Goal: Task Accomplishment & Management: Use online tool/utility

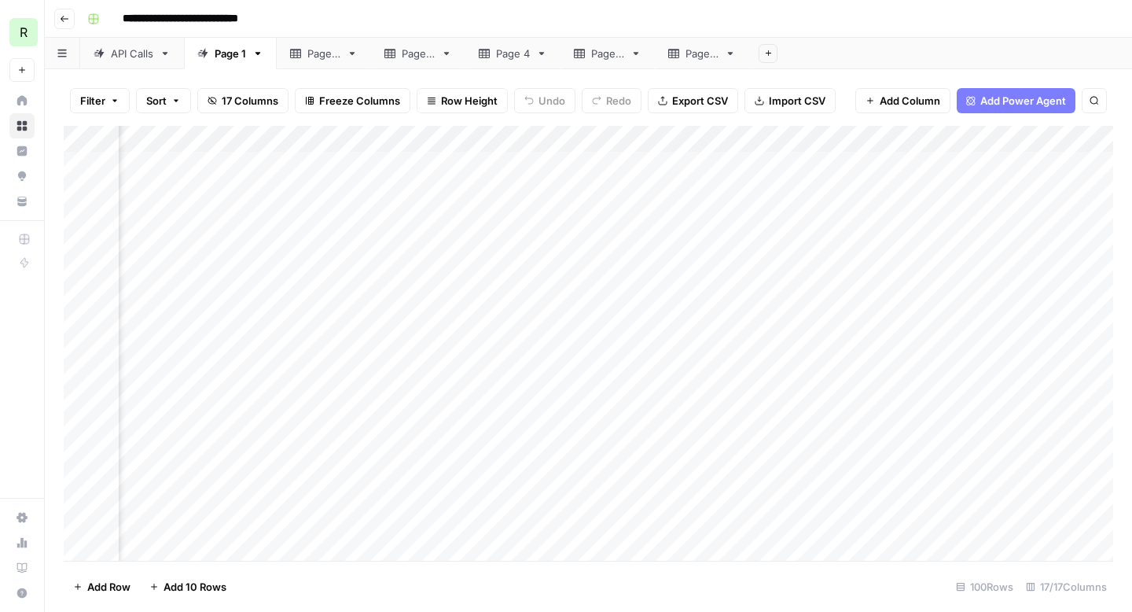
scroll to position [0, 1220]
click at [855, 137] on div "Add Column" at bounding box center [589, 343] width 1050 height 435
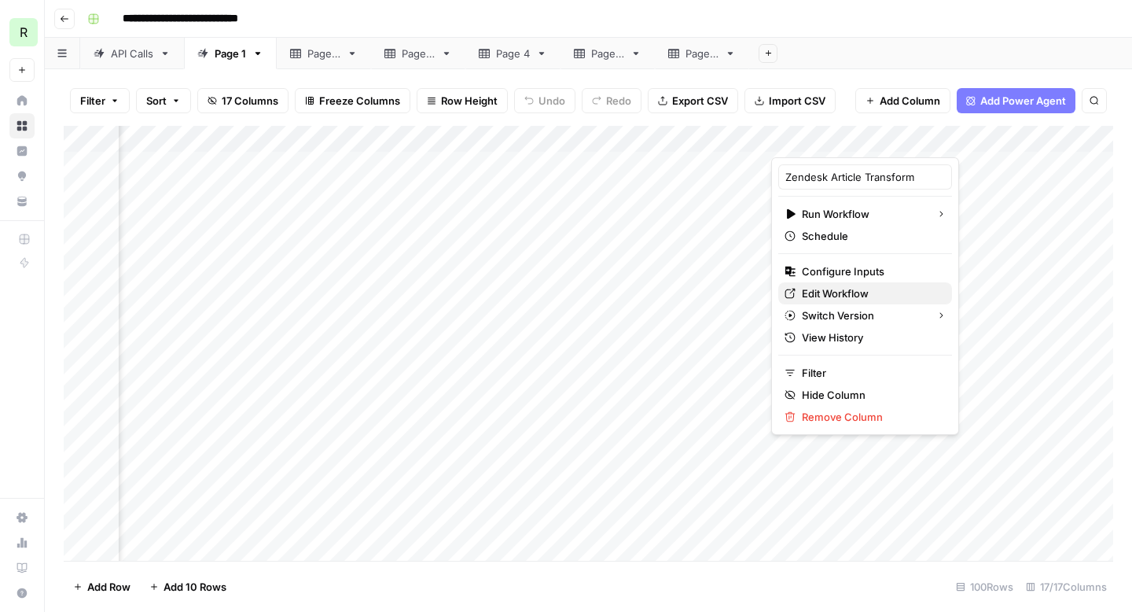
click at [863, 296] on span "Edit Workflow" at bounding box center [871, 293] width 138 height 16
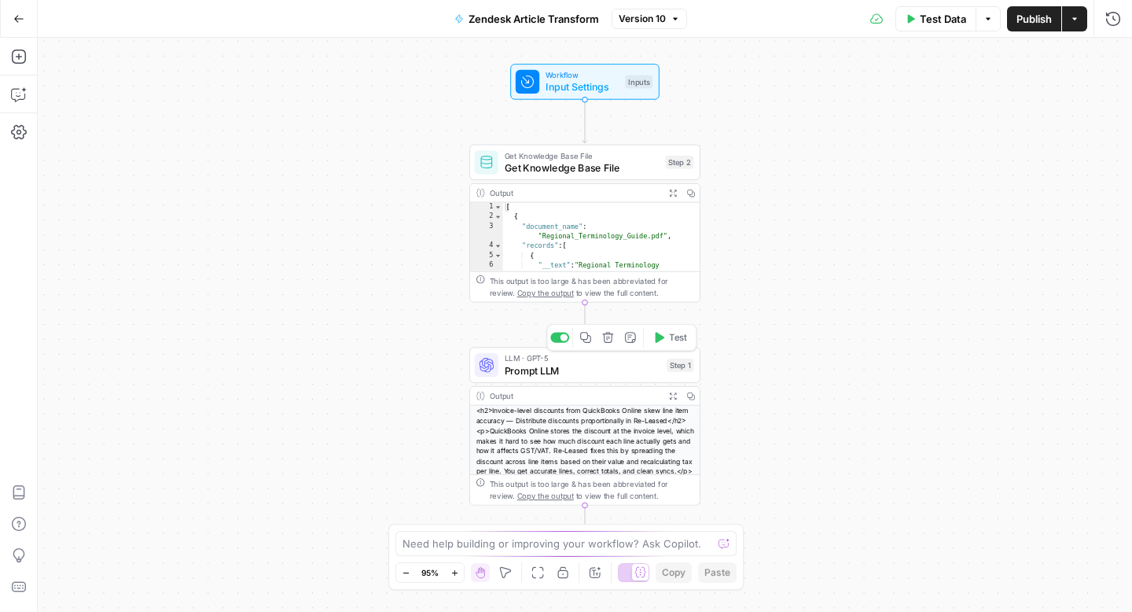
click at [596, 368] on span "Prompt LLM" at bounding box center [583, 369] width 156 height 15
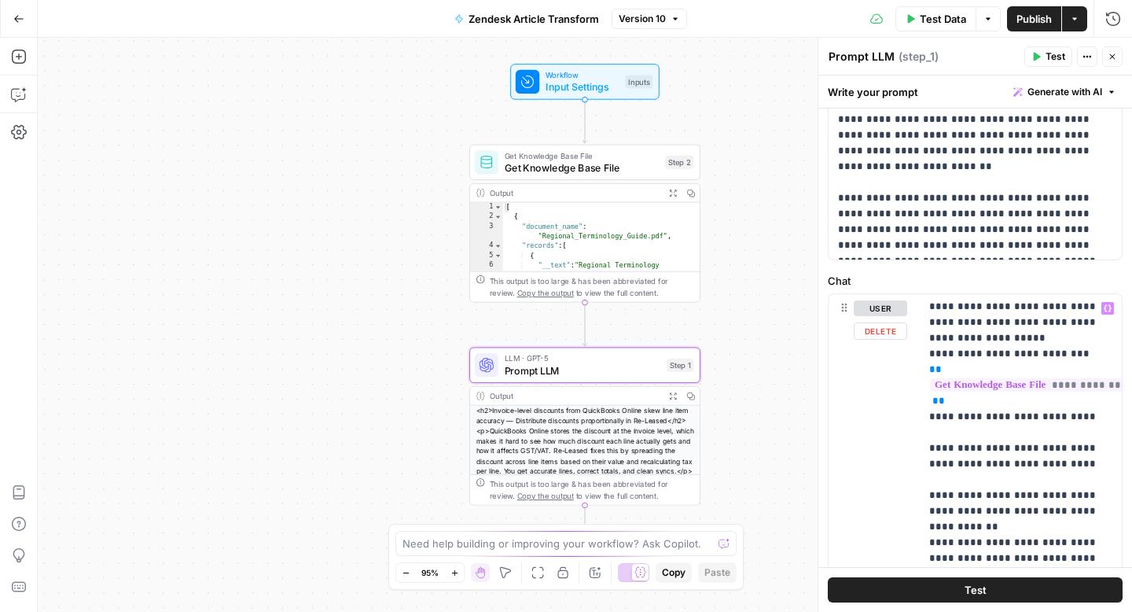
scroll to position [18, 0]
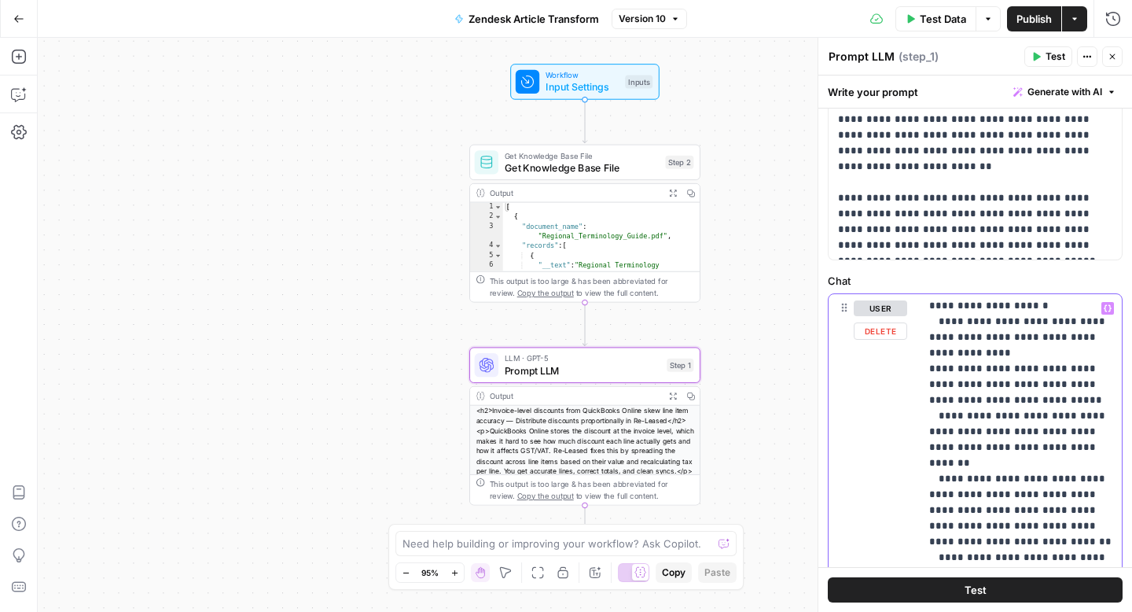
scroll to position [648, 0]
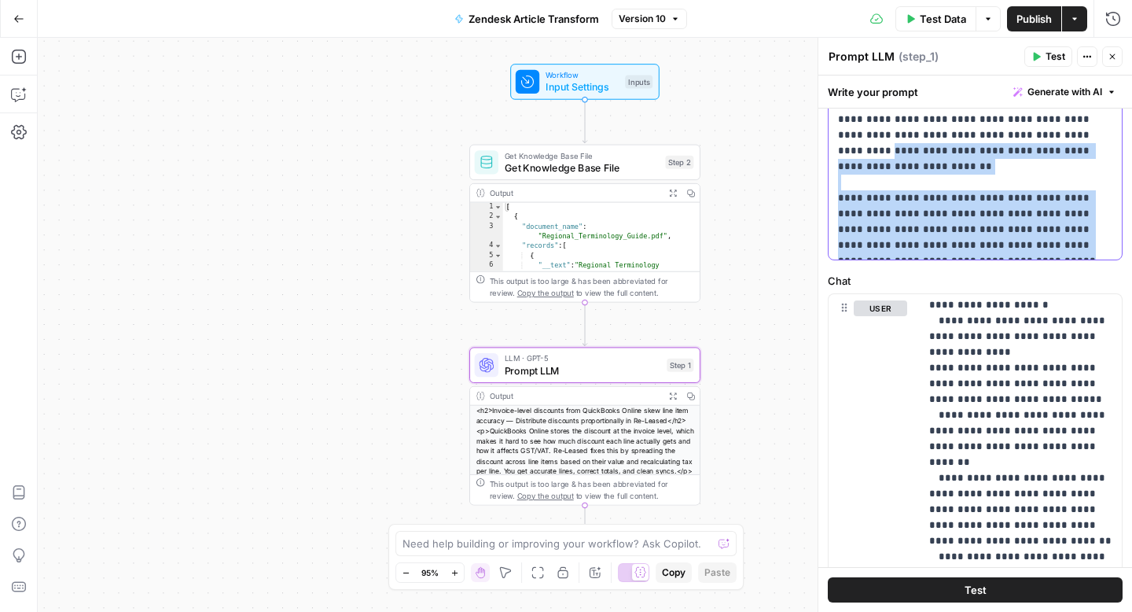
drag, startPoint x: 958, startPoint y: 245, endPoint x: 829, endPoint y: 128, distance: 174.2
click at [829, 128] on div "**********" at bounding box center [975, 135] width 293 height 248
